Goal: Task Accomplishment & Management: Use online tool/utility

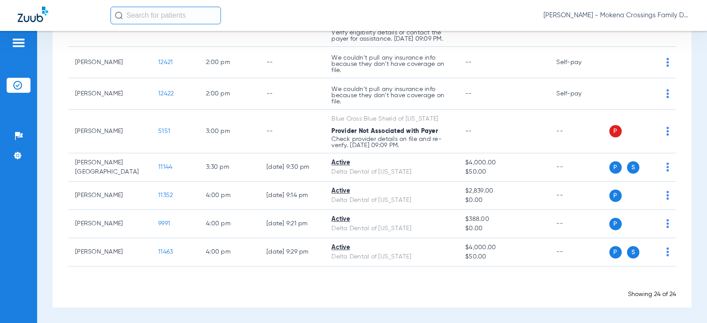
scroll to position [621, 0]
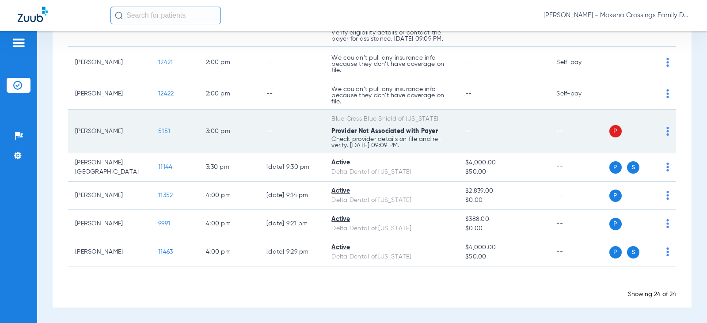
click at [158, 130] on span "5151" at bounding box center [164, 131] width 12 height 6
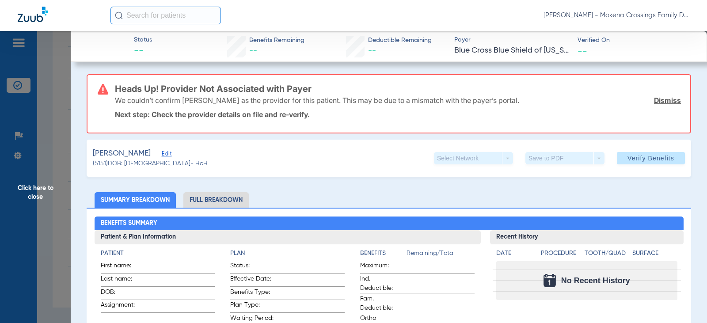
click at [163, 155] on span "Edit" at bounding box center [166, 155] width 8 height 8
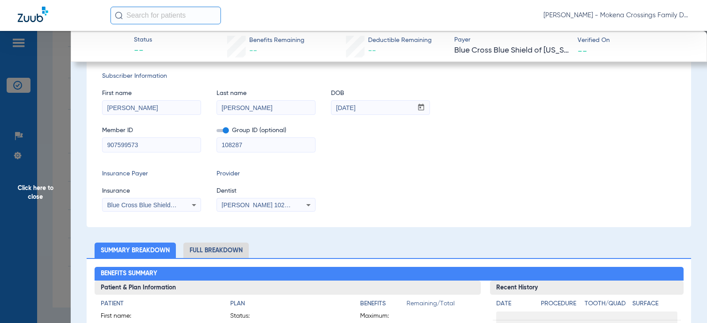
scroll to position [133, 0]
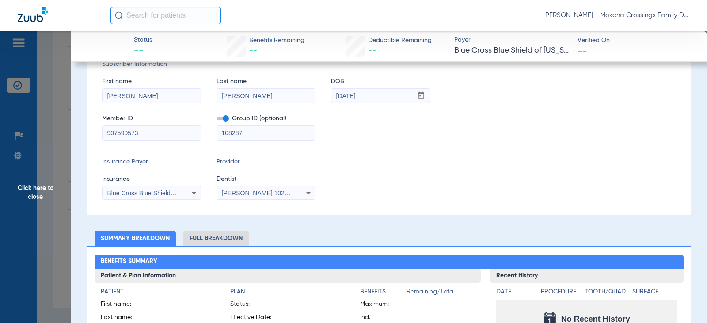
click at [294, 193] on div "Stephen Jarvie 1023211844" at bounding box center [266, 193] width 98 height 11
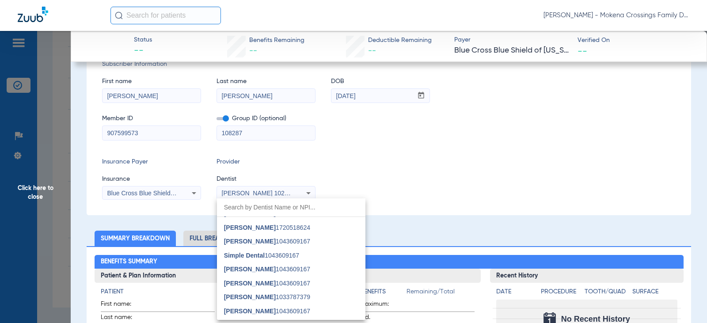
scroll to position [642, 0]
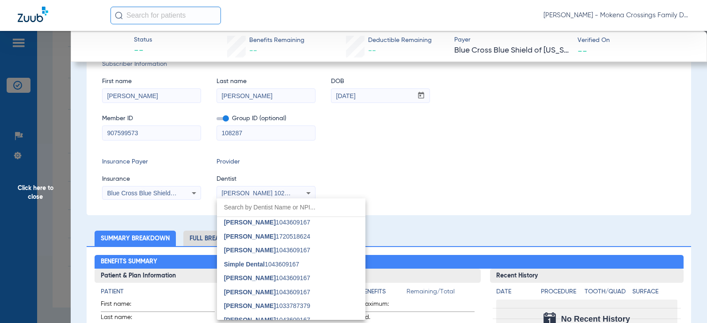
click at [278, 210] on input "dropdown search" at bounding box center [291, 207] width 148 height 18
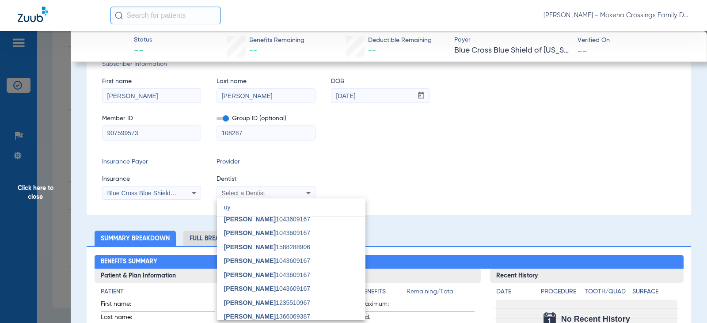
scroll to position [0, 0]
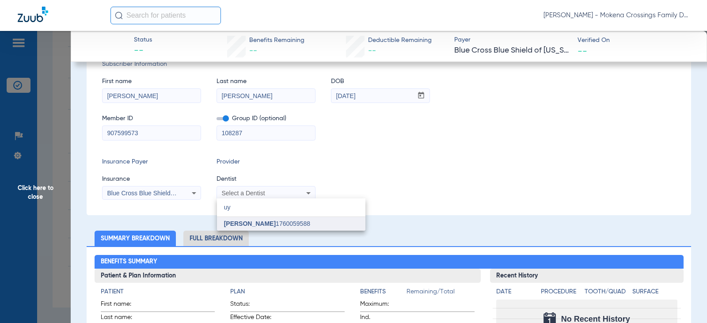
type input "uy"
click at [320, 225] on mat-option "Gregory Uy 1760059588" at bounding box center [291, 224] width 148 height 14
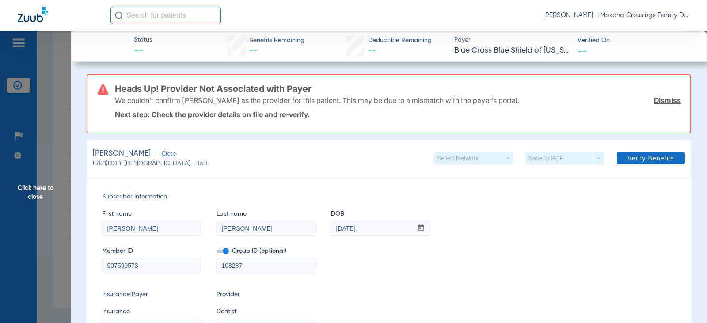
click at [617, 156] on span at bounding box center [651, 158] width 68 height 21
click at [644, 154] on span at bounding box center [651, 158] width 68 height 21
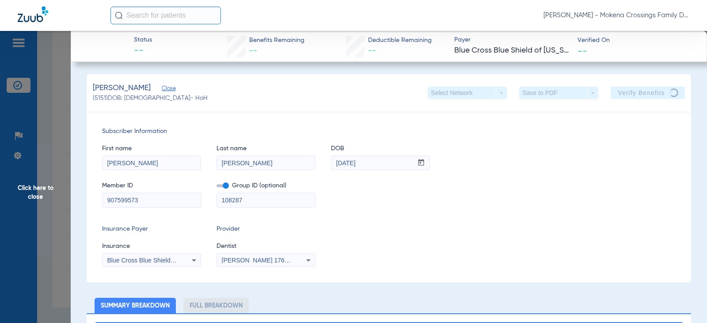
click at [41, 209] on span "Click here to close" at bounding box center [35, 192] width 71 height 323
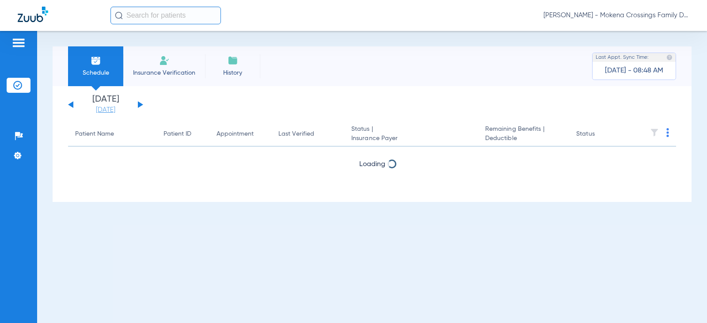
click at [89, 108] on link "[DATE]" at bounding box center [105, 110] width 53 height 9
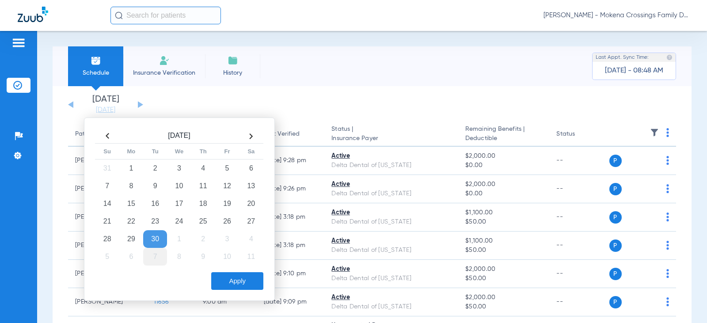
click at [150, 258] on td "7" at bounding box center [155, 257] width 24 height 18
click at [229, 285] on button "Apply" at bounding box center [237, 281] width 52 height 18
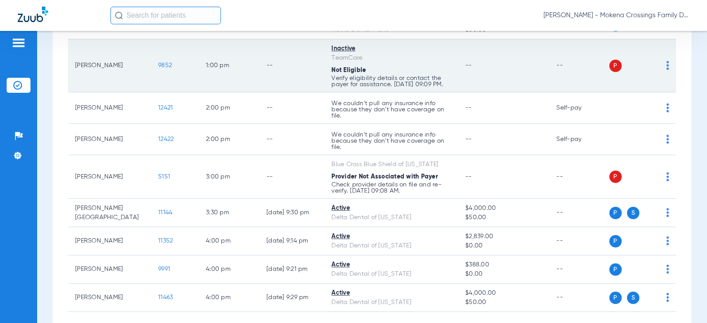
scroll to position [575, 0]
